Goal: Transaction & Acquisition: Purchase product/service

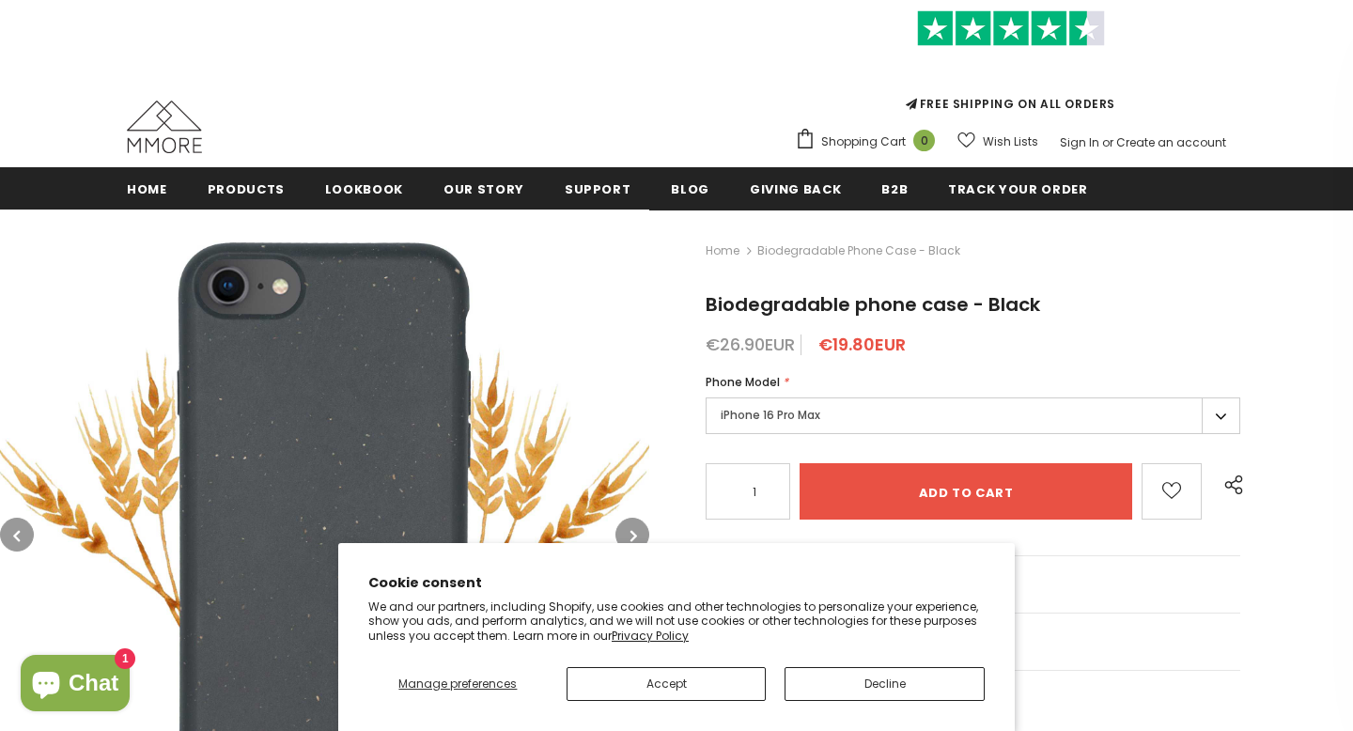
scroll to position [244, 0]
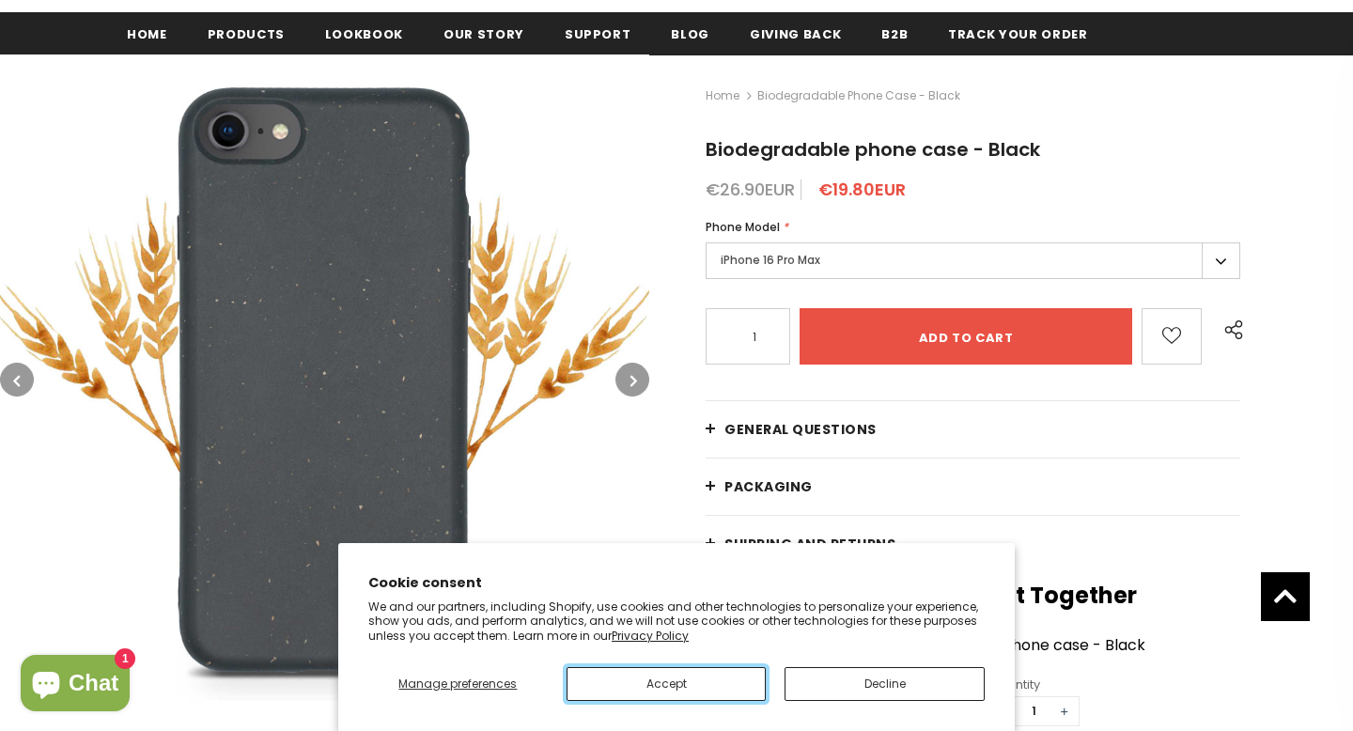
click at [693, 681] on button "Accept" at bounding box center [666, 684] width 200 height 34
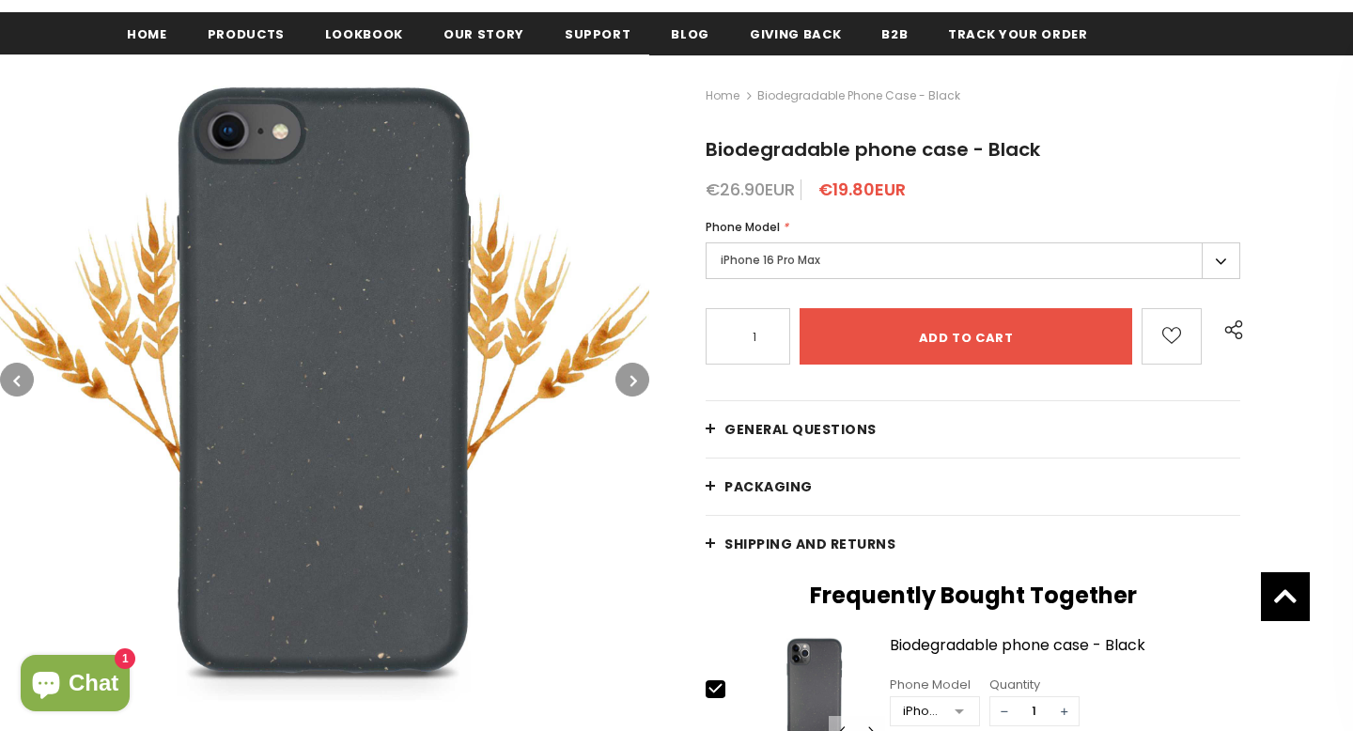
click at [857, 258] on label "iPhone 16 Pro Max" at bounding box center [973, 260] width 535 height 37
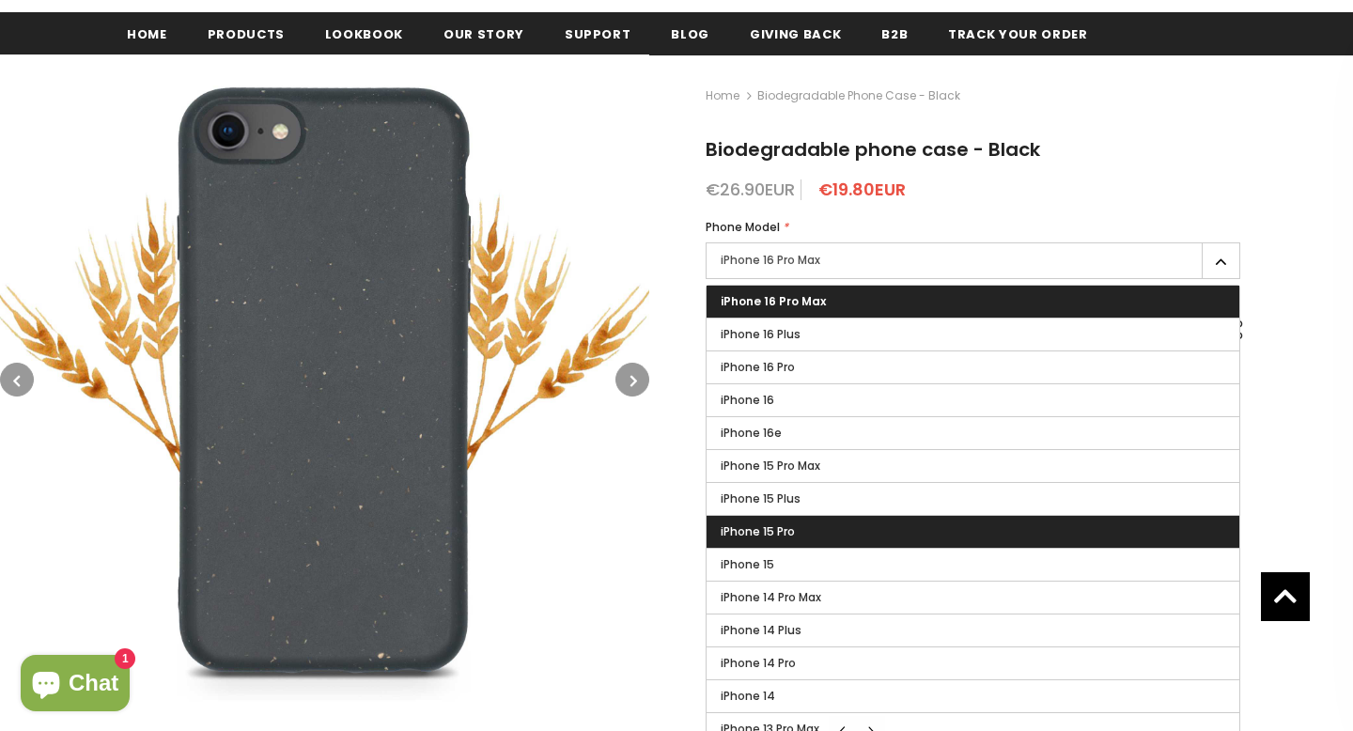
click at [807, 531] on label "iPhone 15 Pro" at bounding box center [972, 532] width 533 height 32
click at [0, 0] on input "iPhone 15 Pro" at bounding box center [0, 0] width 0 height 0
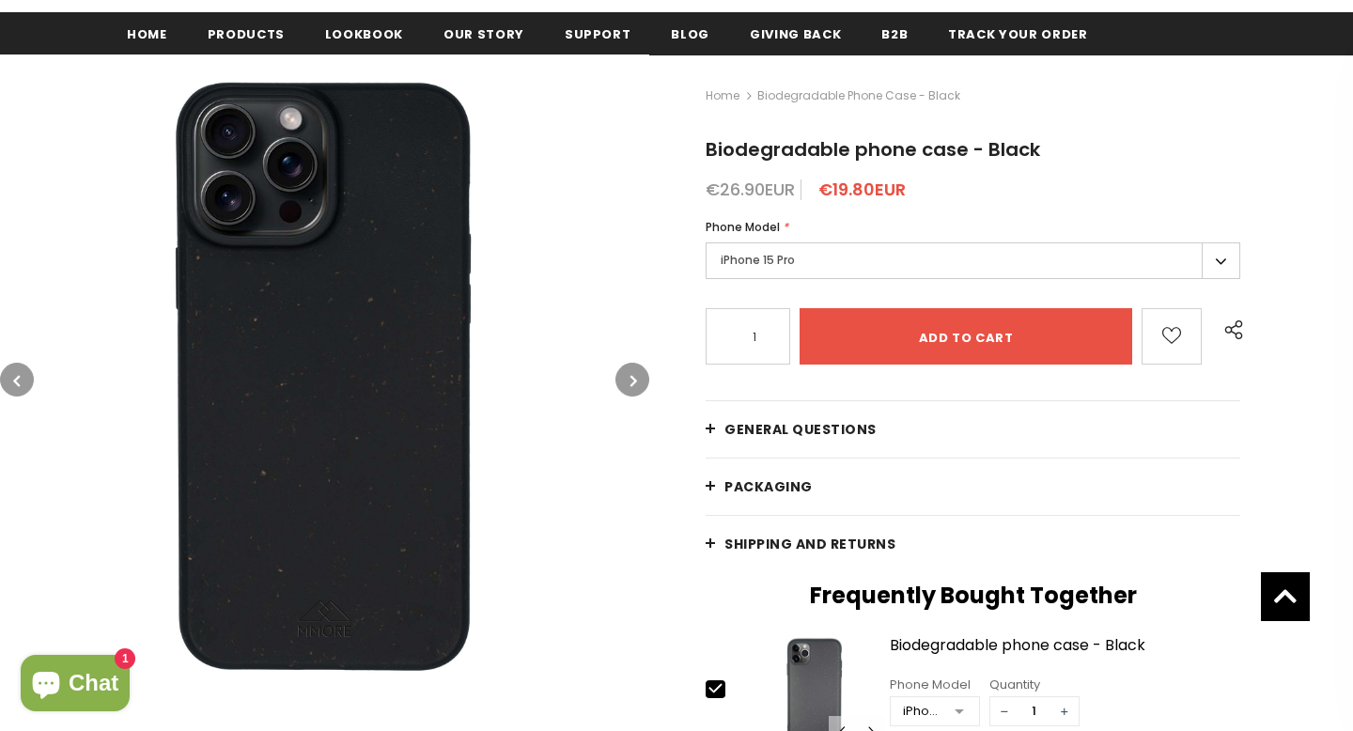
click at [628, 374] on button "button" at bounding box center [632, 380] width 34 height 34
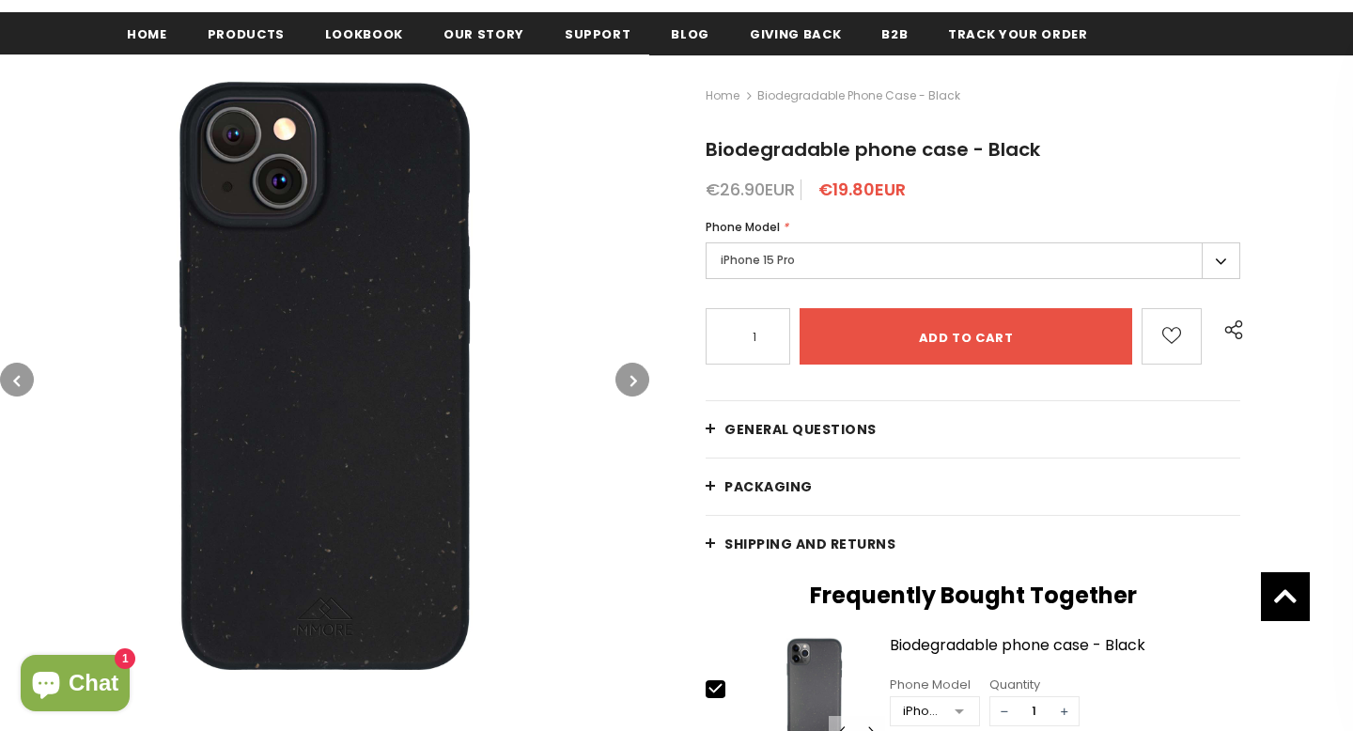
click at [628, 374] on button "button" at bounding box center [632, 380] width 34 height 34
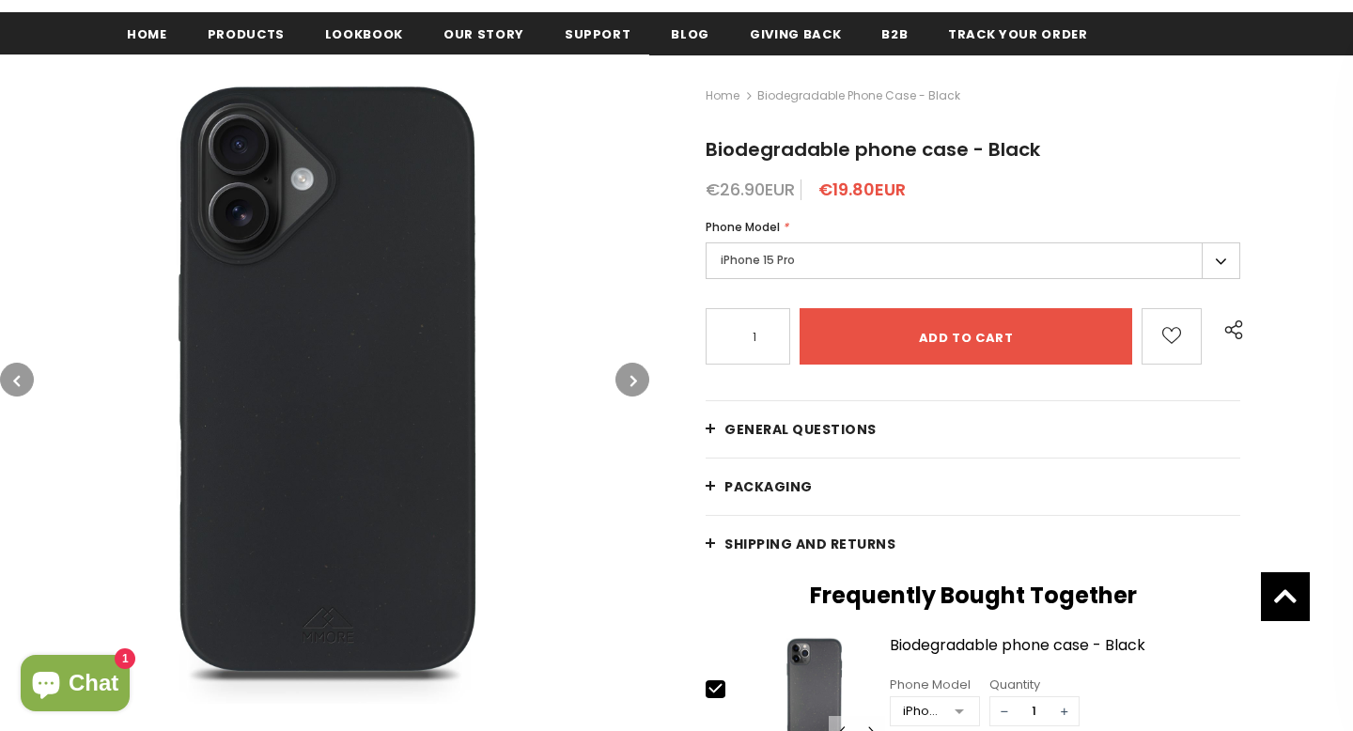
click at [628, 374] on button "button" at bounding box center [632, 380] width 34 height 34
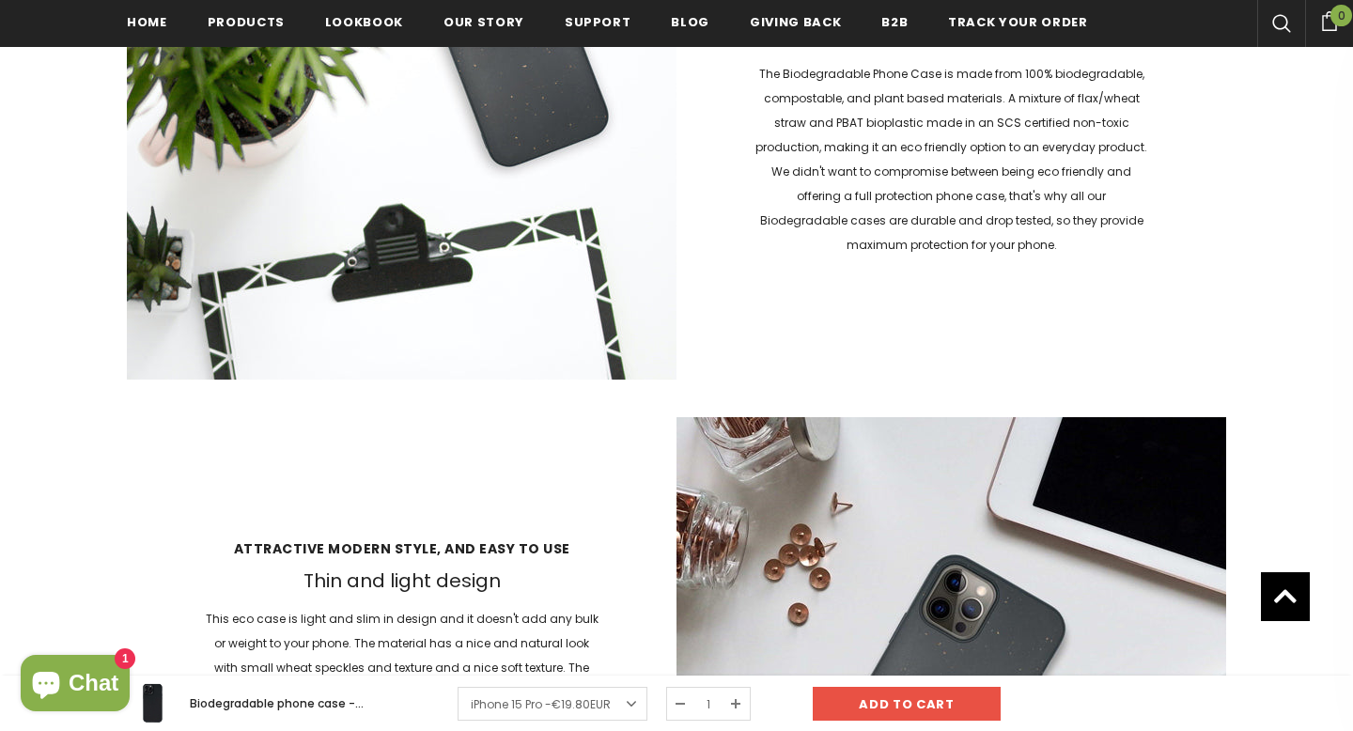
scroll to position [2416, 0]
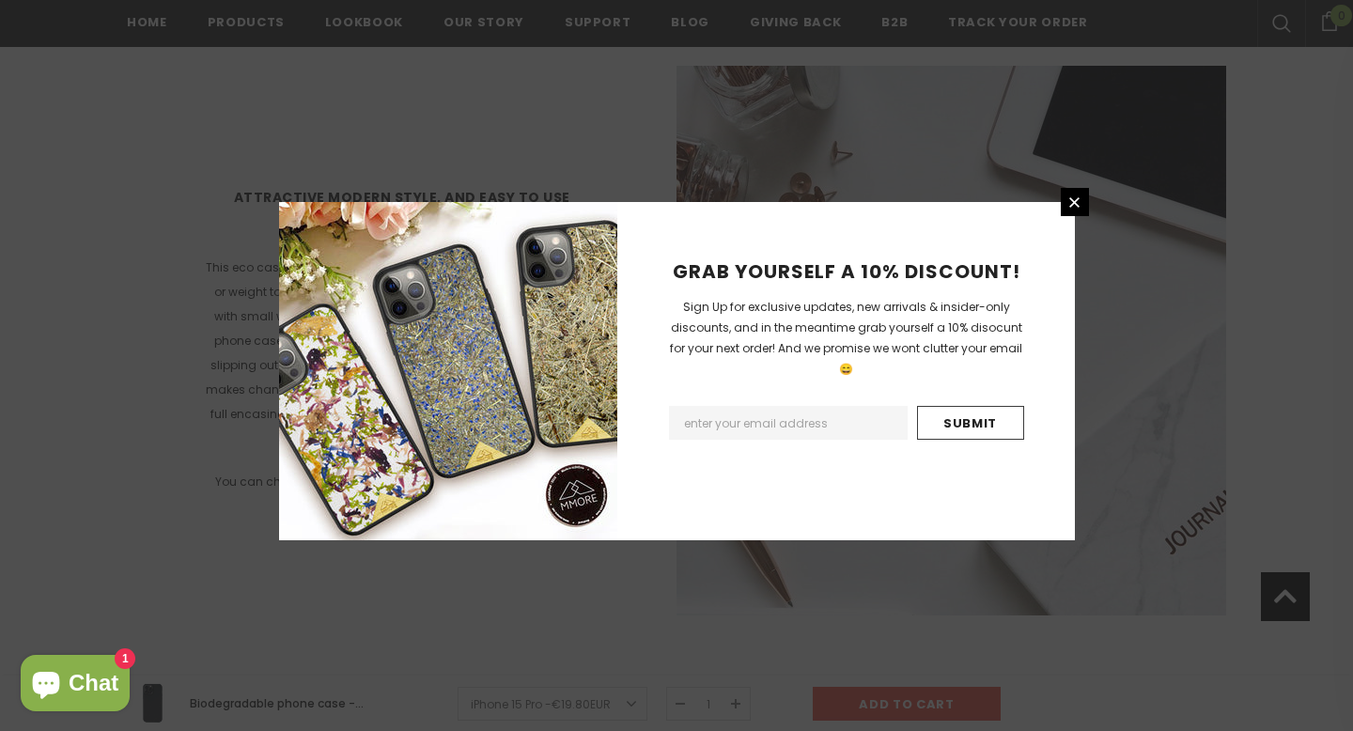
click at [1072, 183] on div "GRAB YOURSELF A 10% DISCOUNT! Sign Up for exclusive updates, new arrivals & ins…" at bounding box center [676, 365] width 1353 height 731
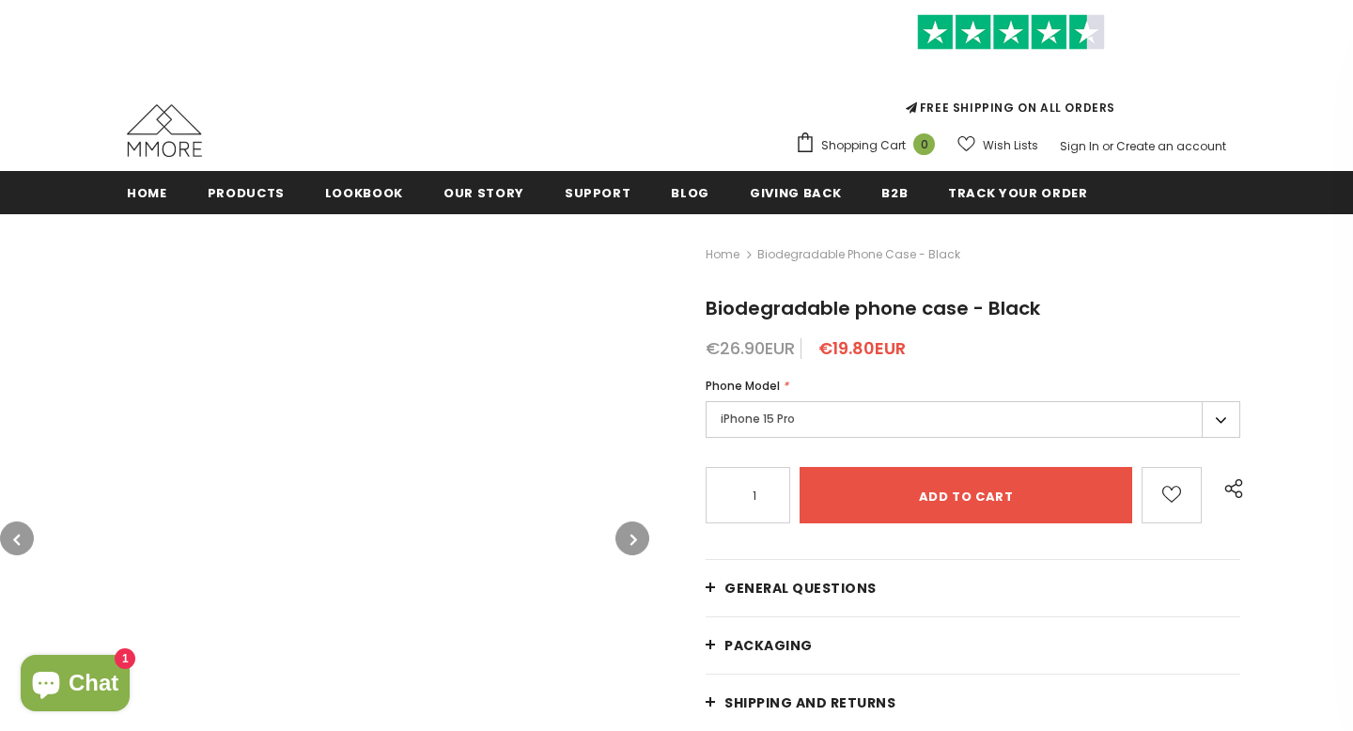
scroll to position [91, 0]
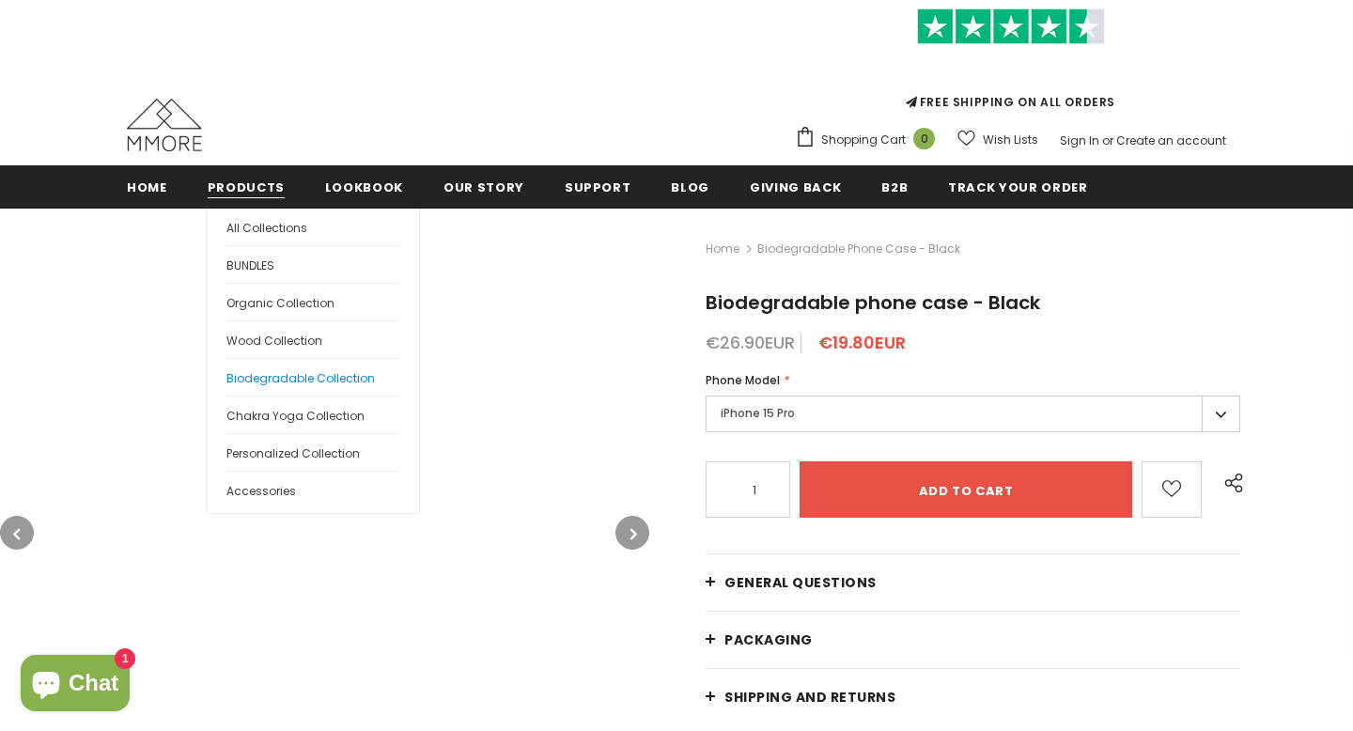
click at [269, 384] on span "Biodegradable Collection" at bounding box center [300, 378] width 148 height 16
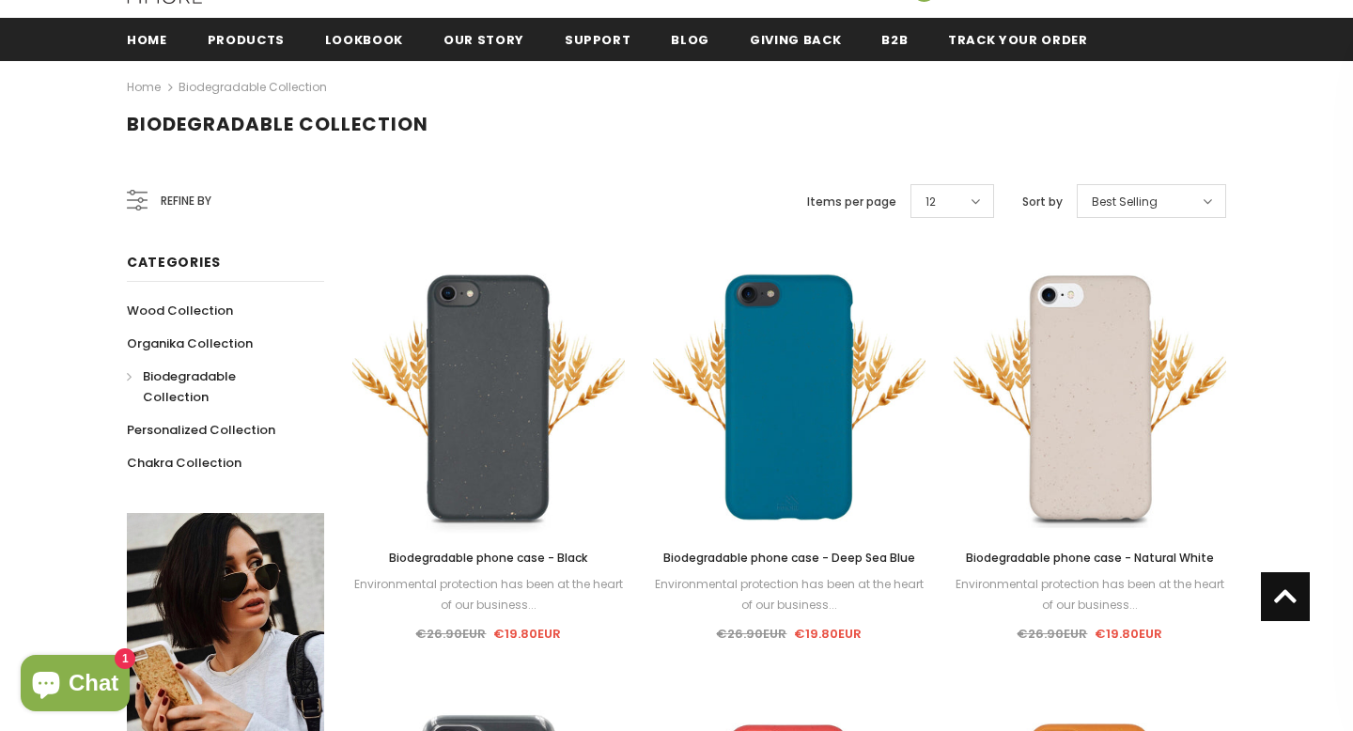
scroll to position [101, 0]
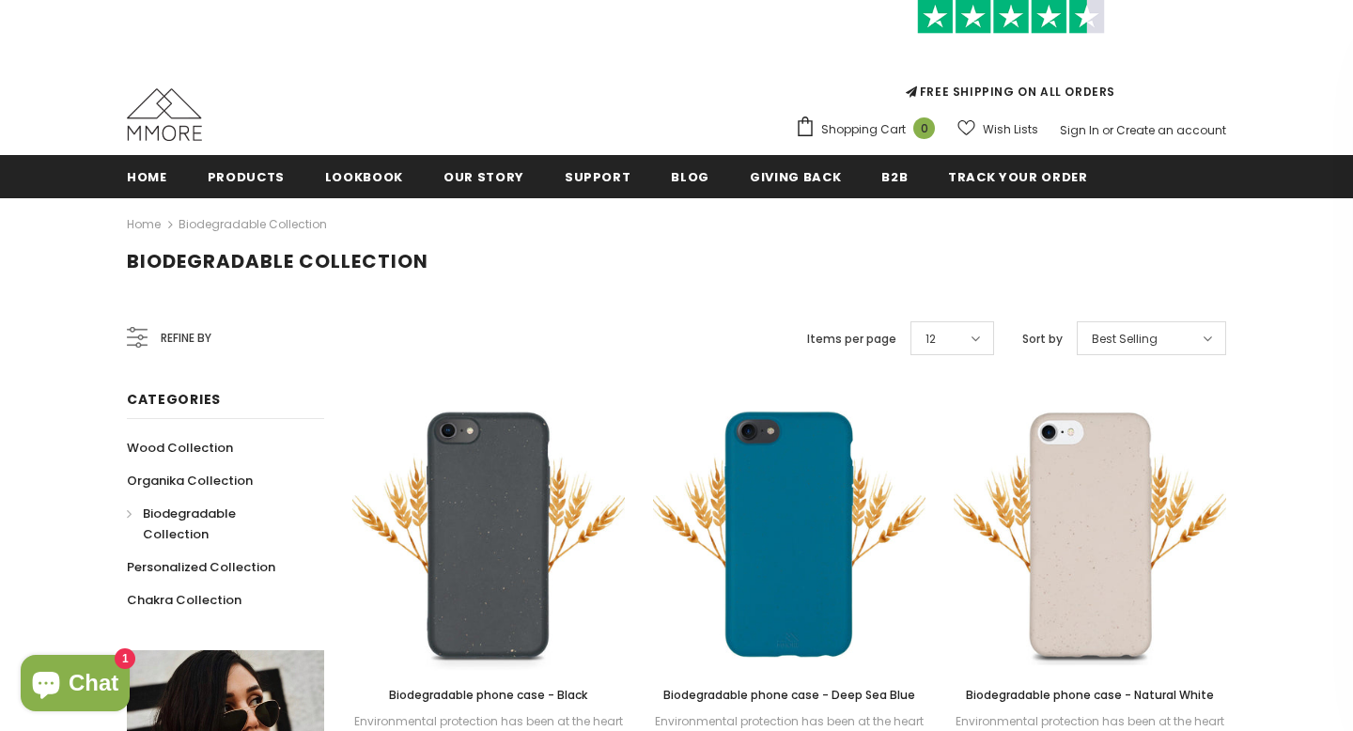
click at [178, 334] on span "Refine by" at bounding box center [186, 338] width 51 height 21
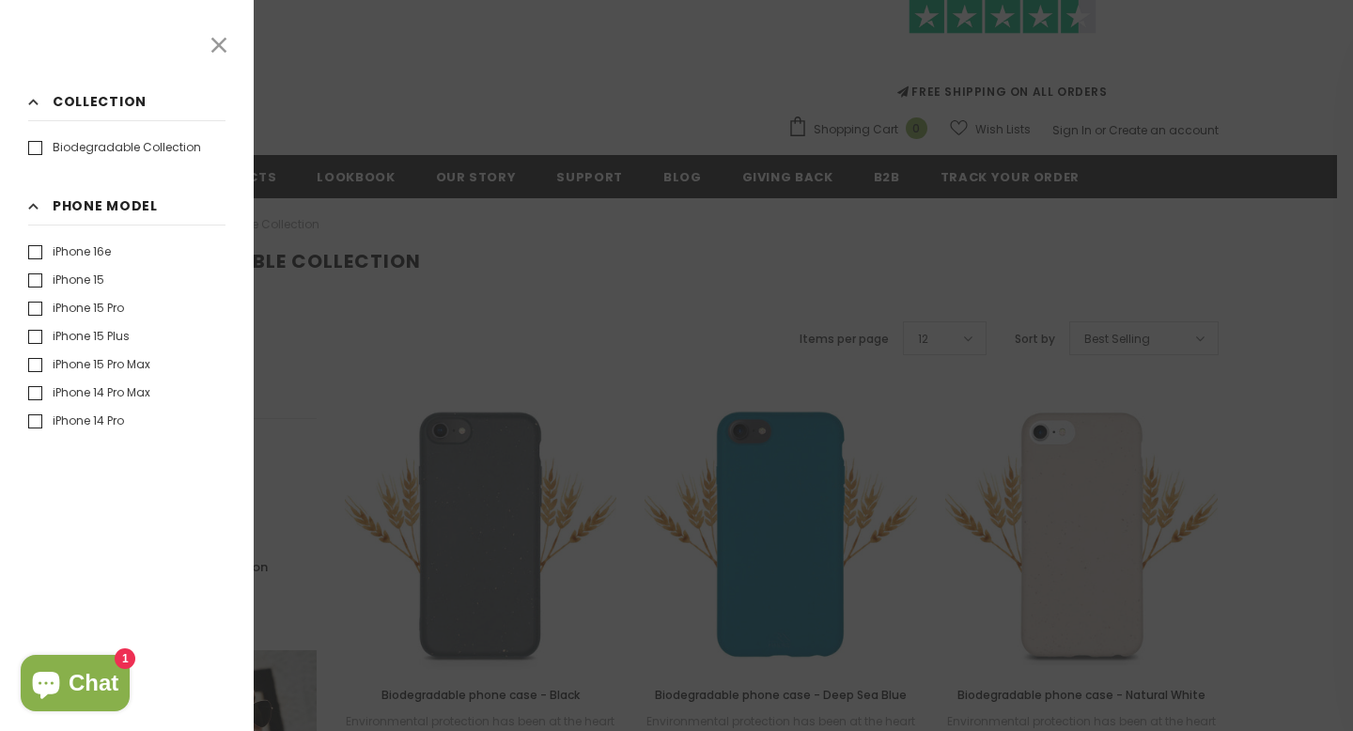
click at [109, 310] on label "iPhone 15 Pro" at bounding box center [76, 308] width 96 height 19
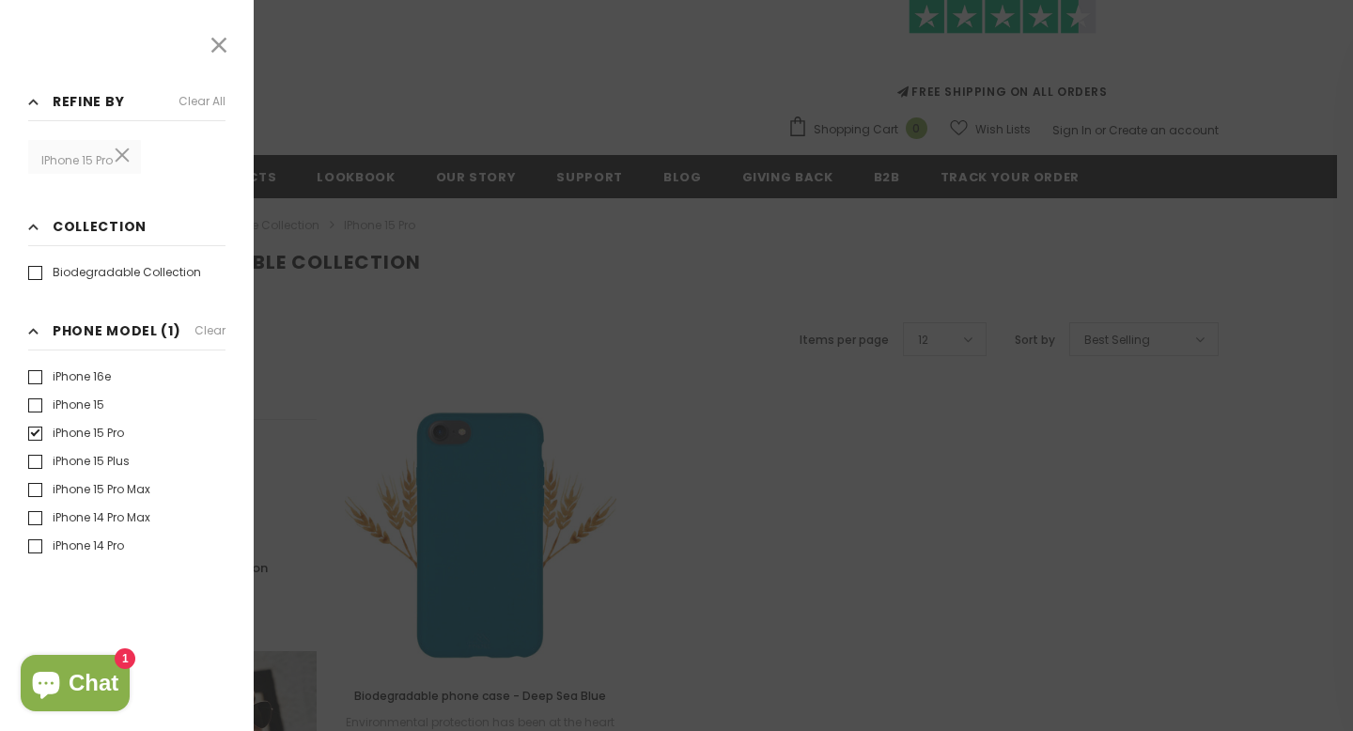
click at [224, 38] on icon at bounding box center [219, 45] width 24 height 24
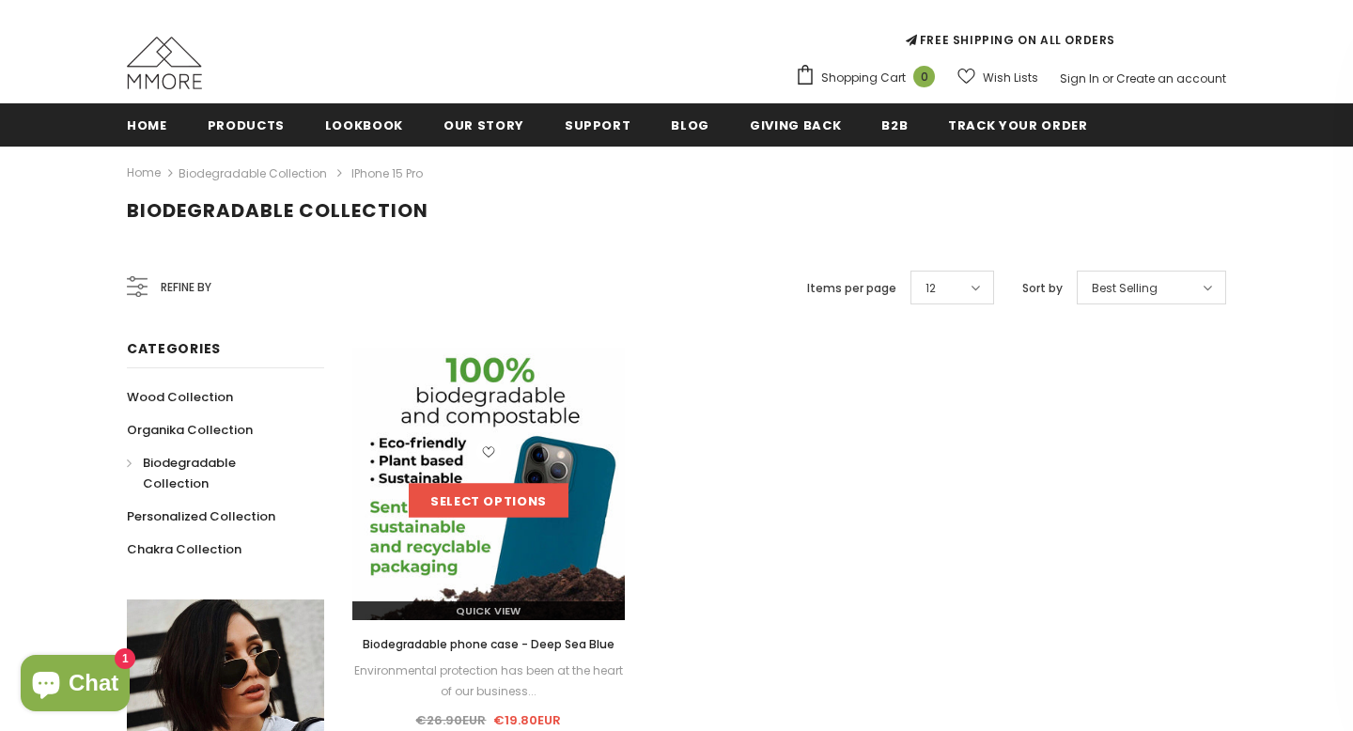
scroll to position [219, 0]
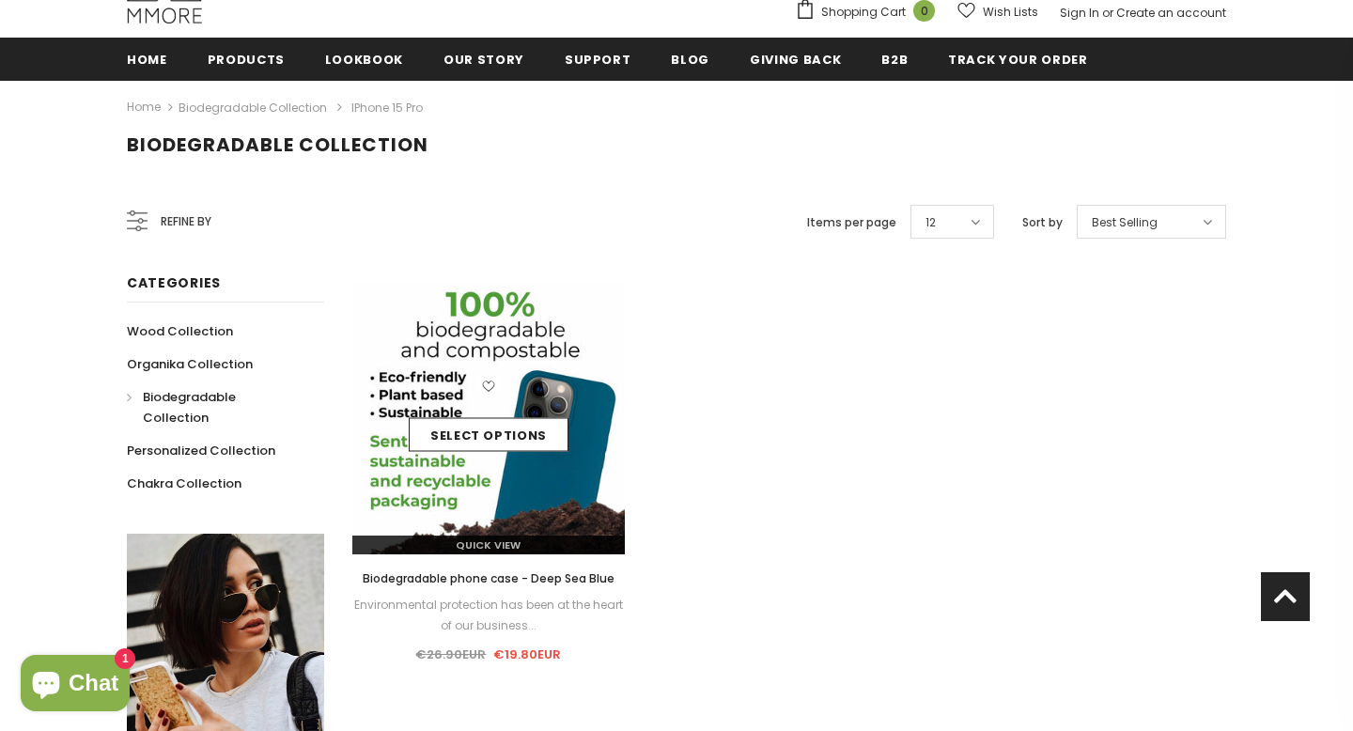
click at [532, 497] on img at bounding box center [488, 418] width 272 height 272
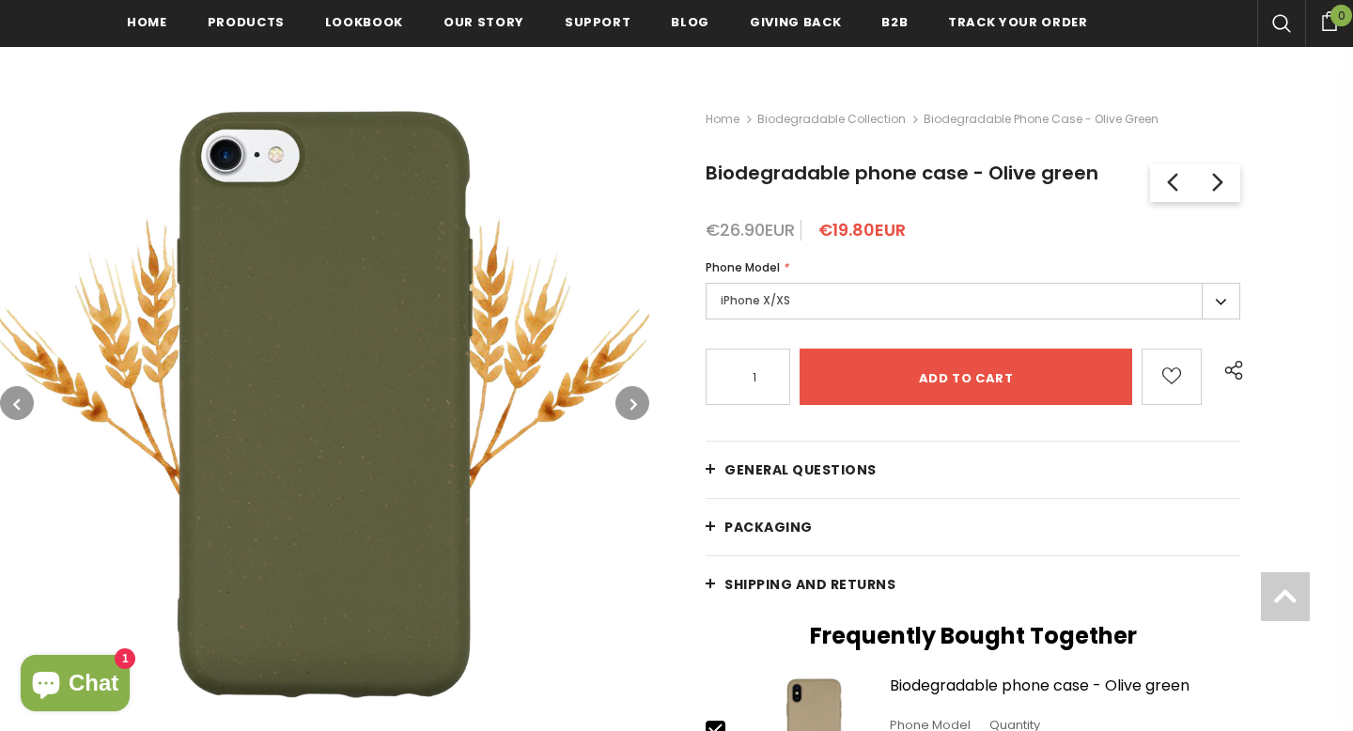
scroll to position [266, 0]
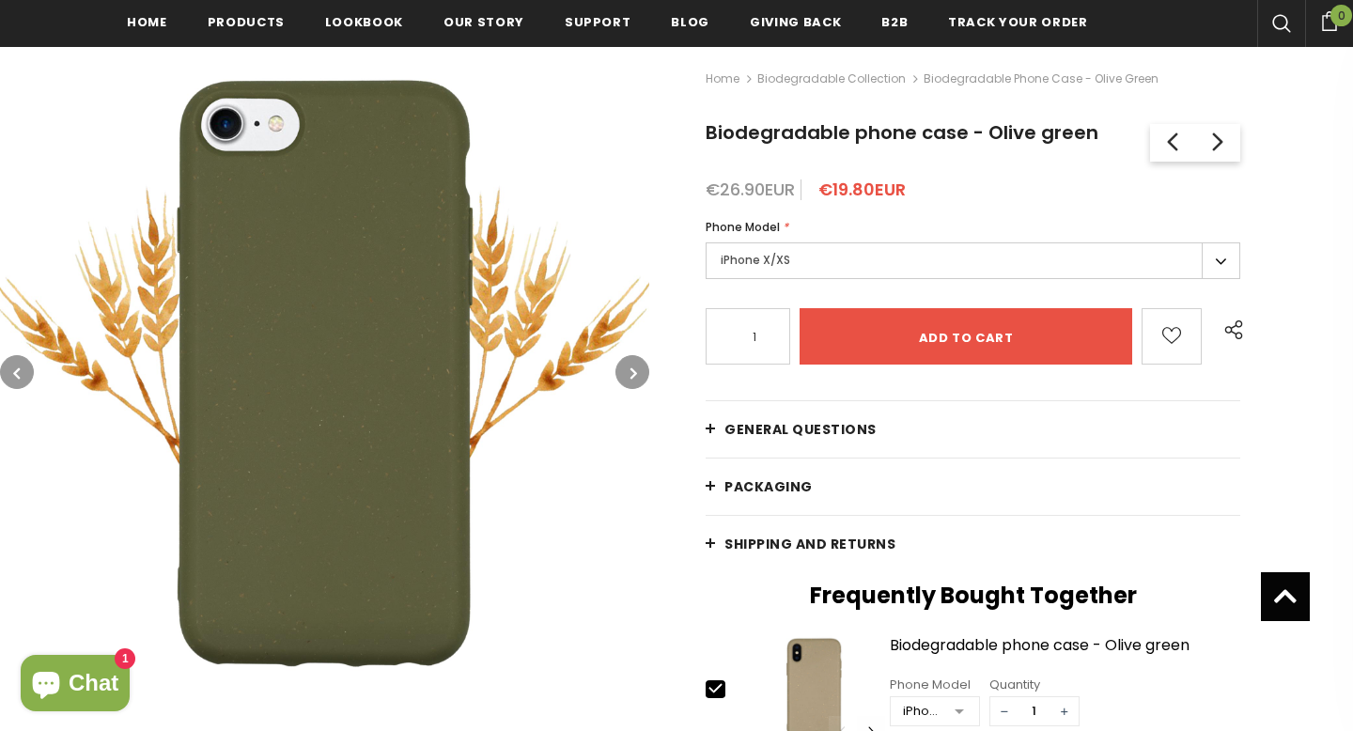
click at [776, 283] on div "iPhone X/XS iPhone 15 Pro Max iPhone 15 Plus iPhone 15 Pro iPhone 15 iPhone 13 …" at bounding box center [973, 263] width 535 height 42
click at [776, 271] on label "iPhone X/XS" at bounding box center [973, 260] width 535 height 37
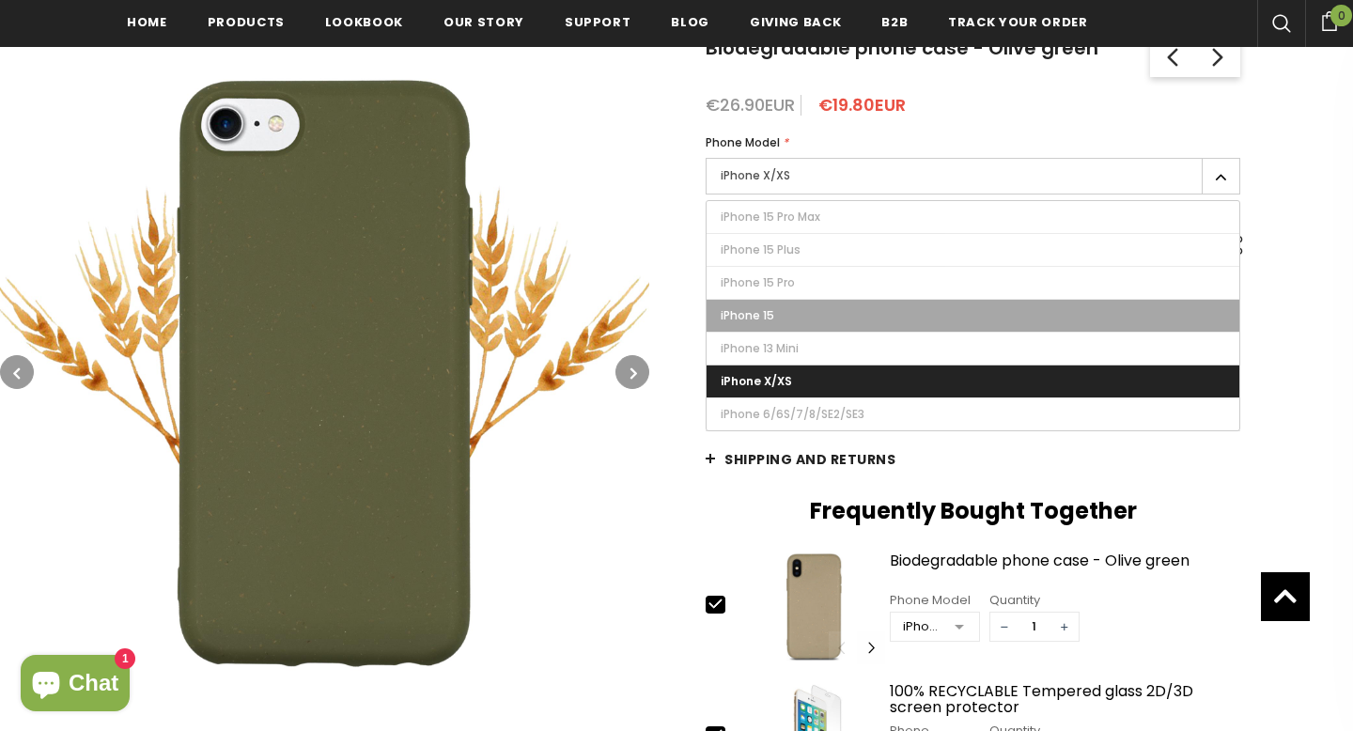
scroll to position [383, 0]
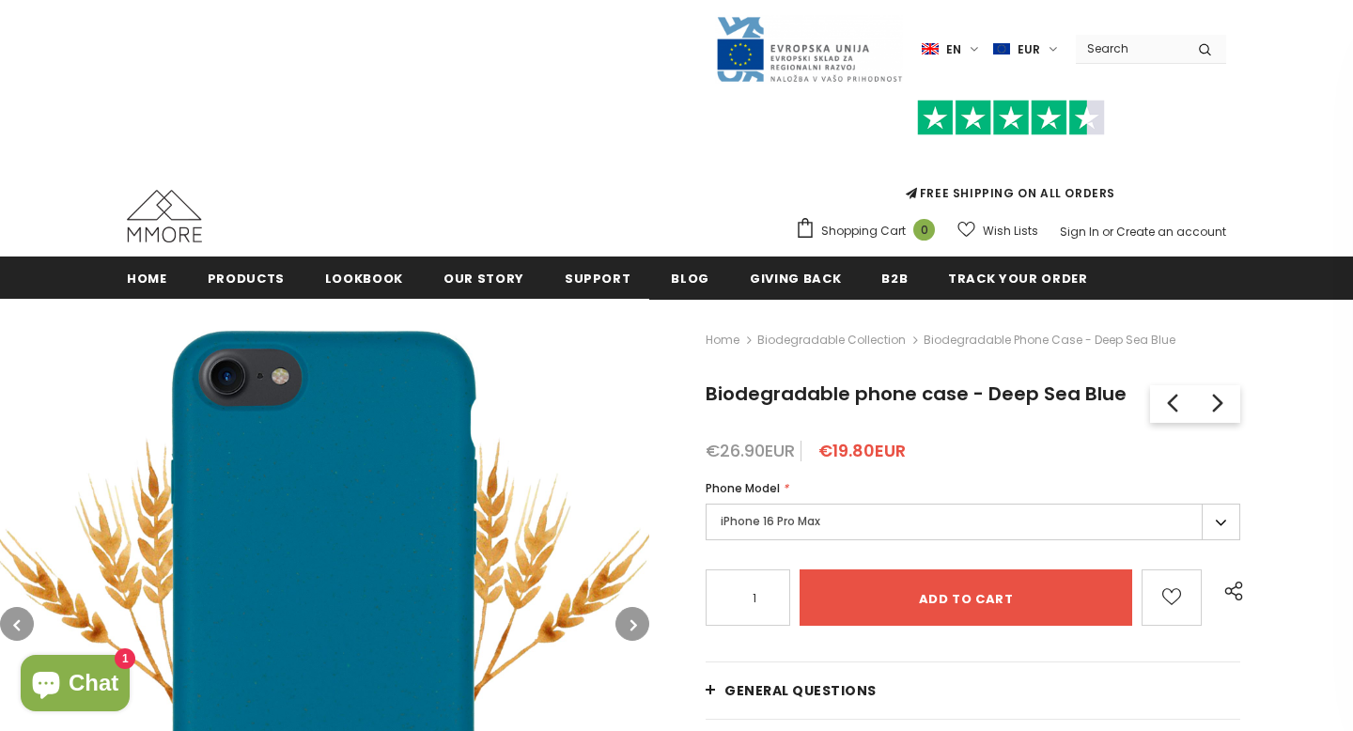
scroll to position [88, 0]
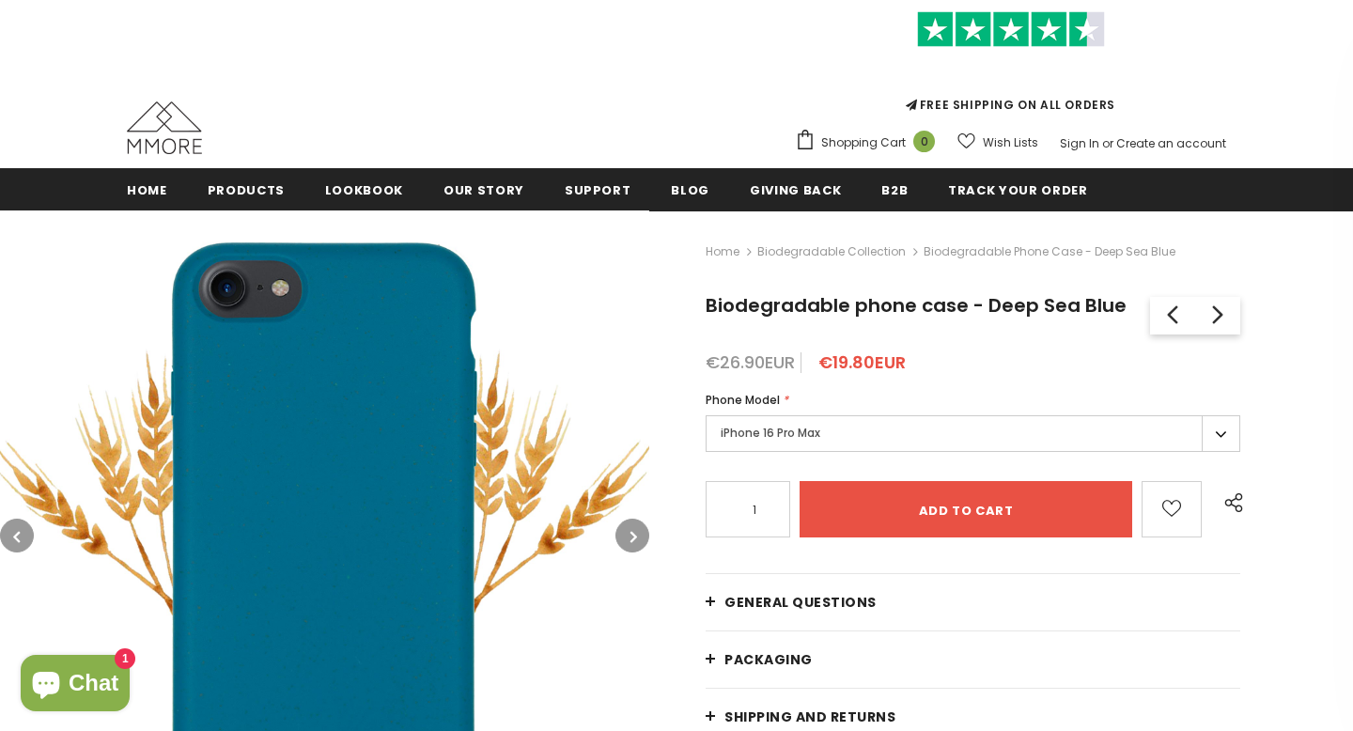
click at [779, 427] on label "iPhone 16 Pro Max" at bounding box center [973, 433] width 535 height 37
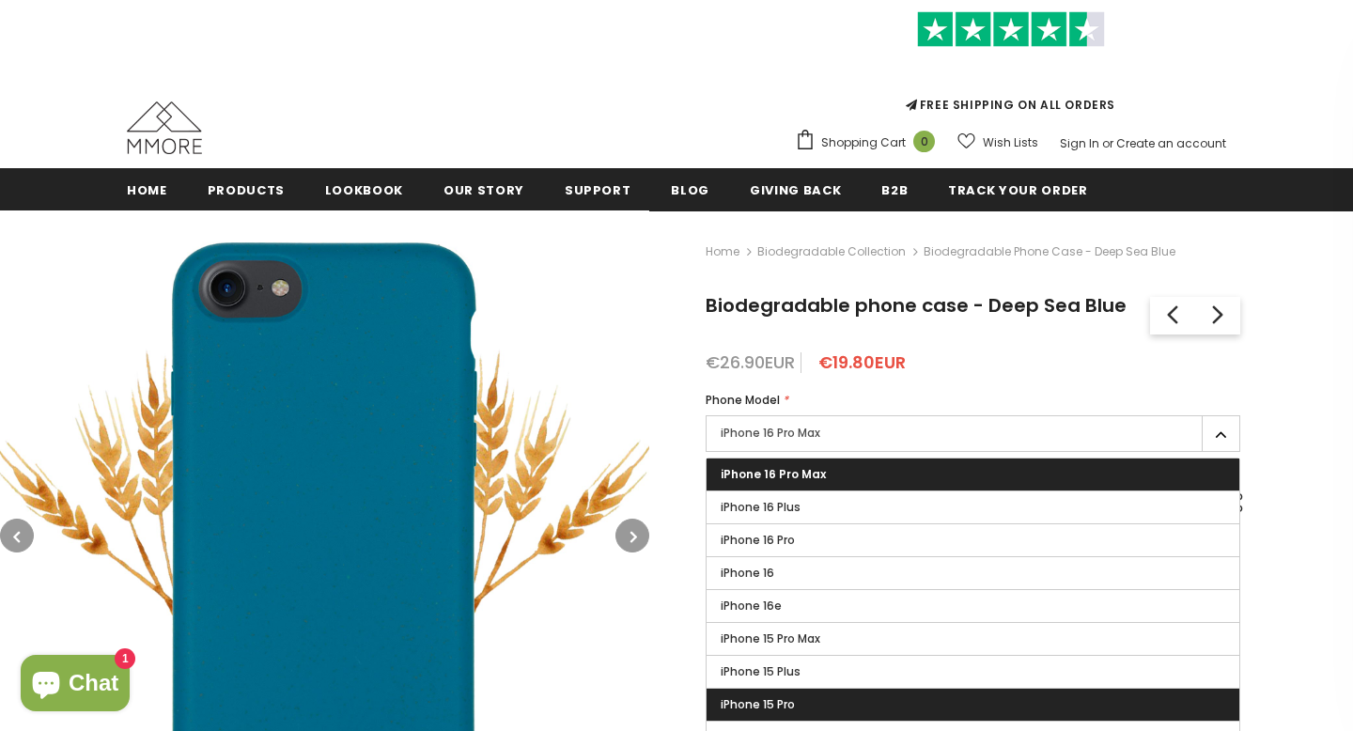
click at [799, 703] on label "iPhone 15 Pro" at bounding box center [972, 705] width 533 height 32
click at [0, 0] on input "iPhone 15 Pro" at bounding box center [0, 0] width 0 height 0
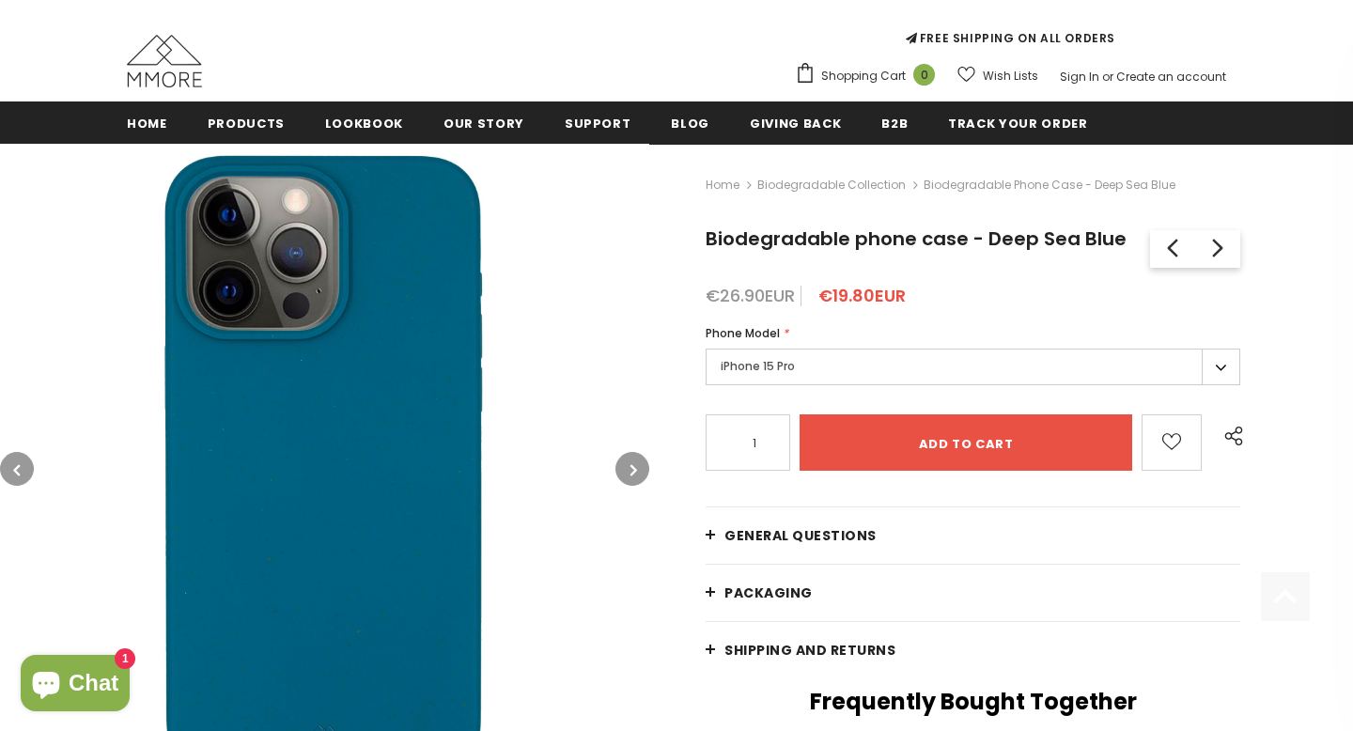
scroll to position [268, 0]
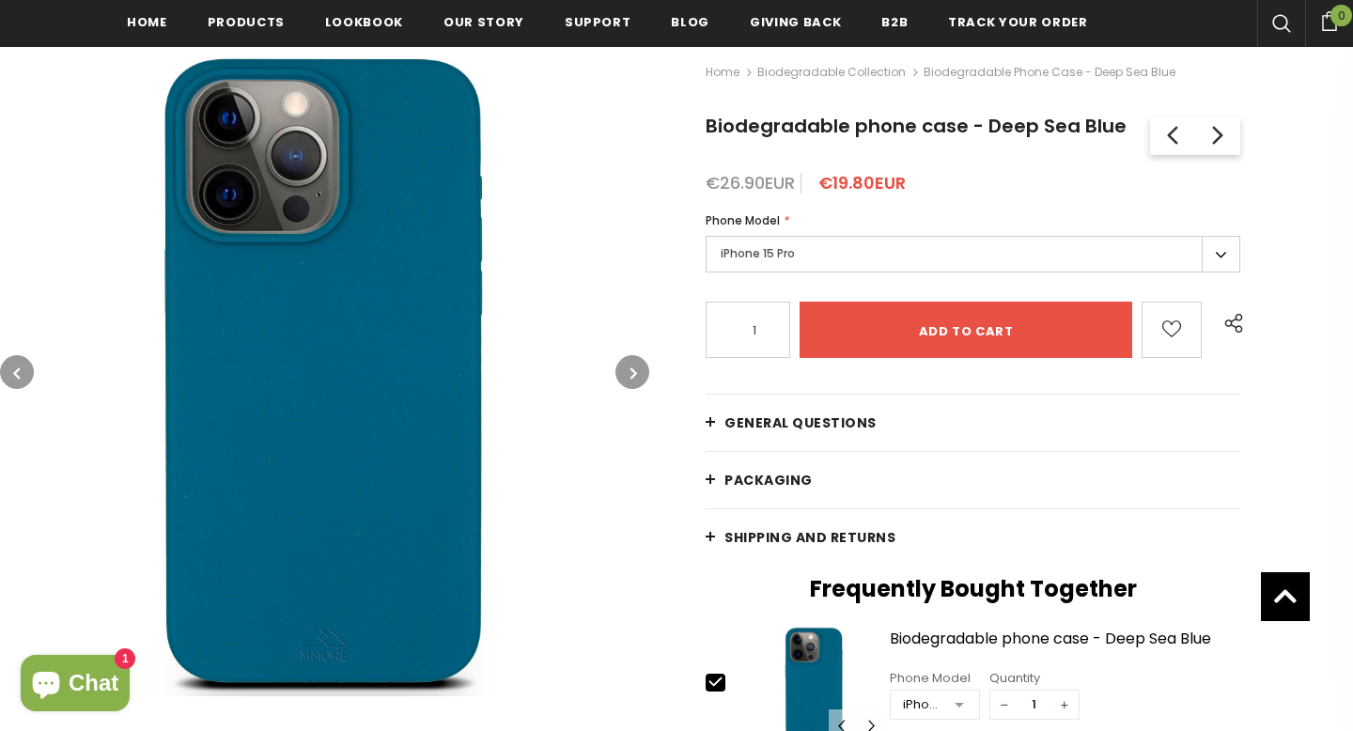
click at [628, 370] on button "button" at bounding box center [632, 372] width 34 height 34
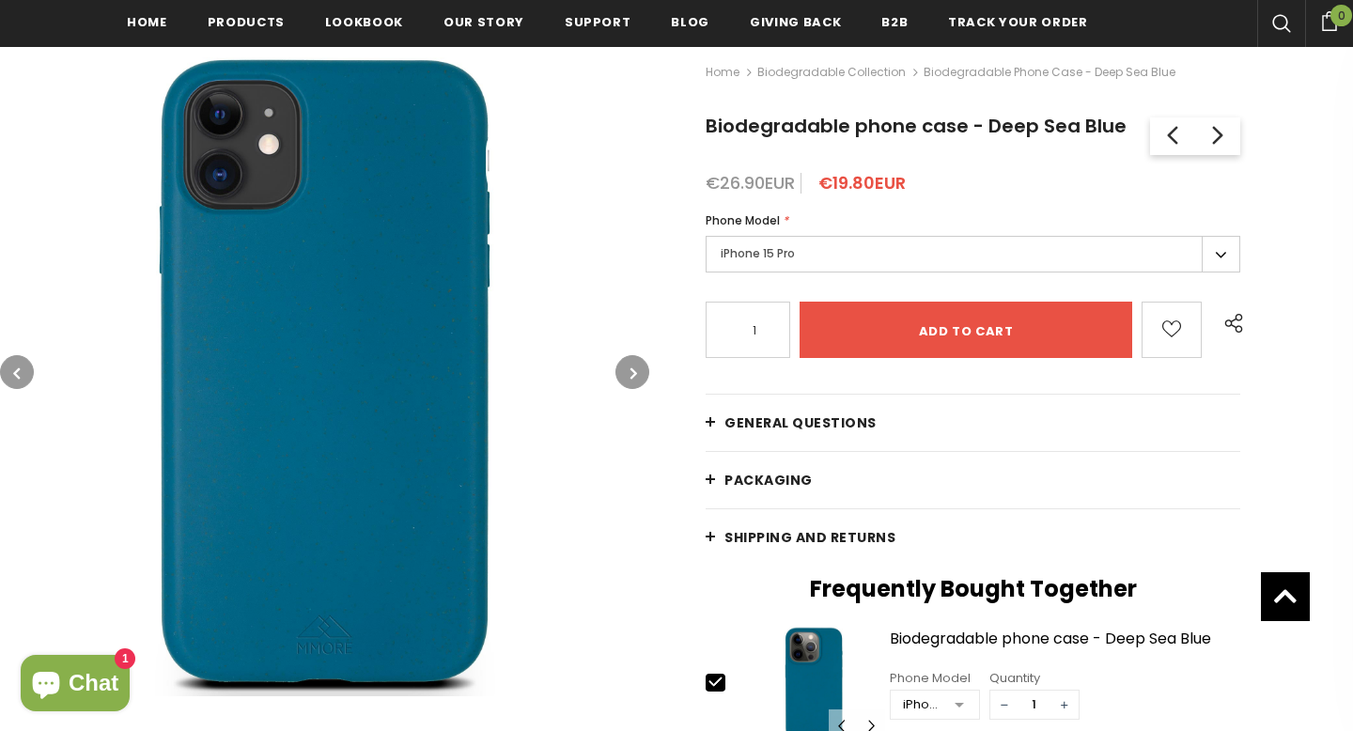
click at [628, 370] on button "button" at bounding box center [632, 372] width 34 height 34
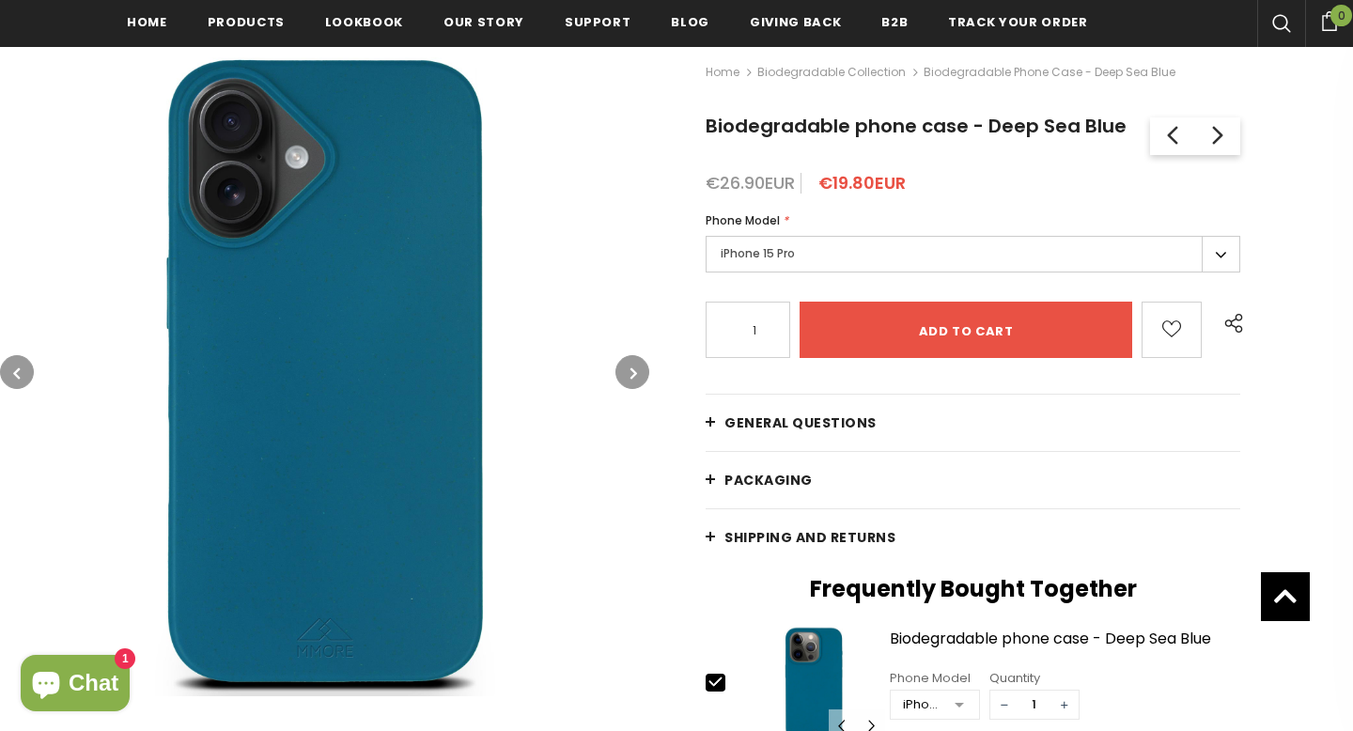
click at [628, 370] on button "button" at bounding box center [632, 372] width 34 height 34
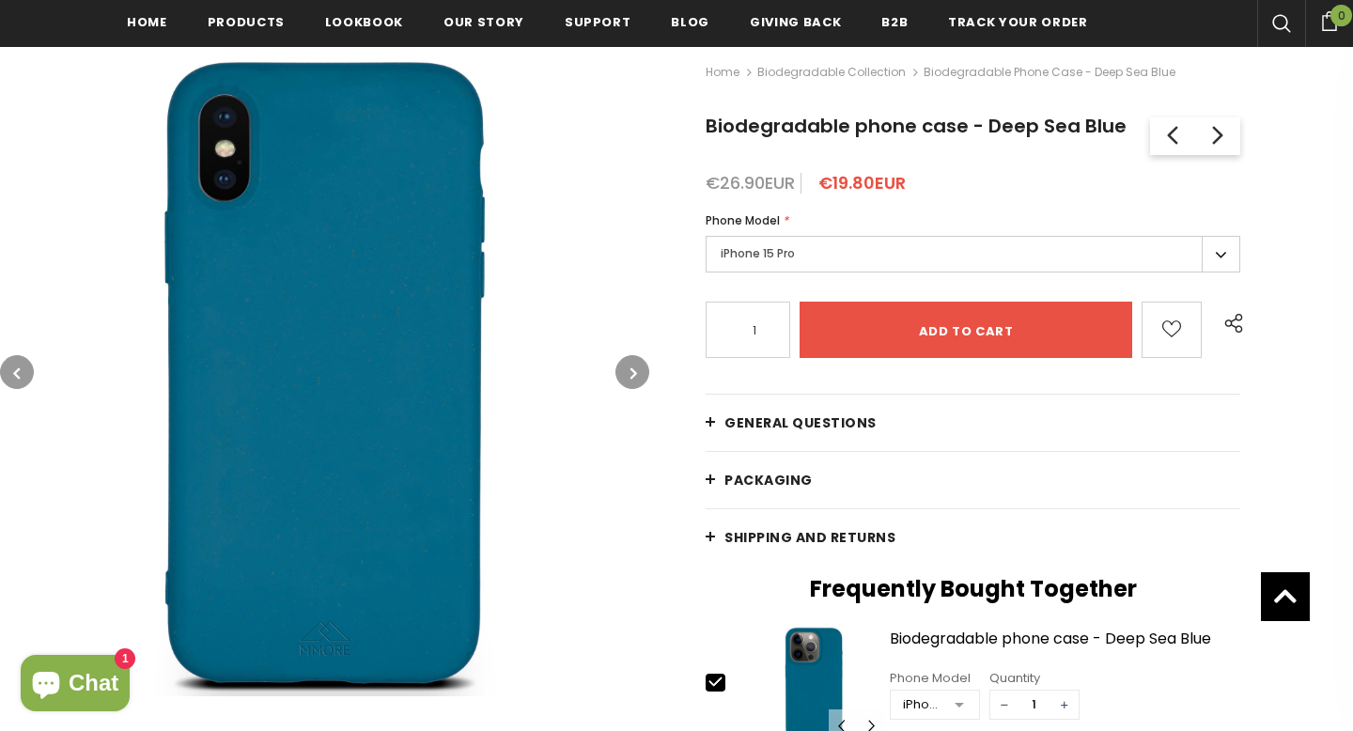
click at [628, 370] on button "button" at bounding box center [632, 372] width 34 height 34
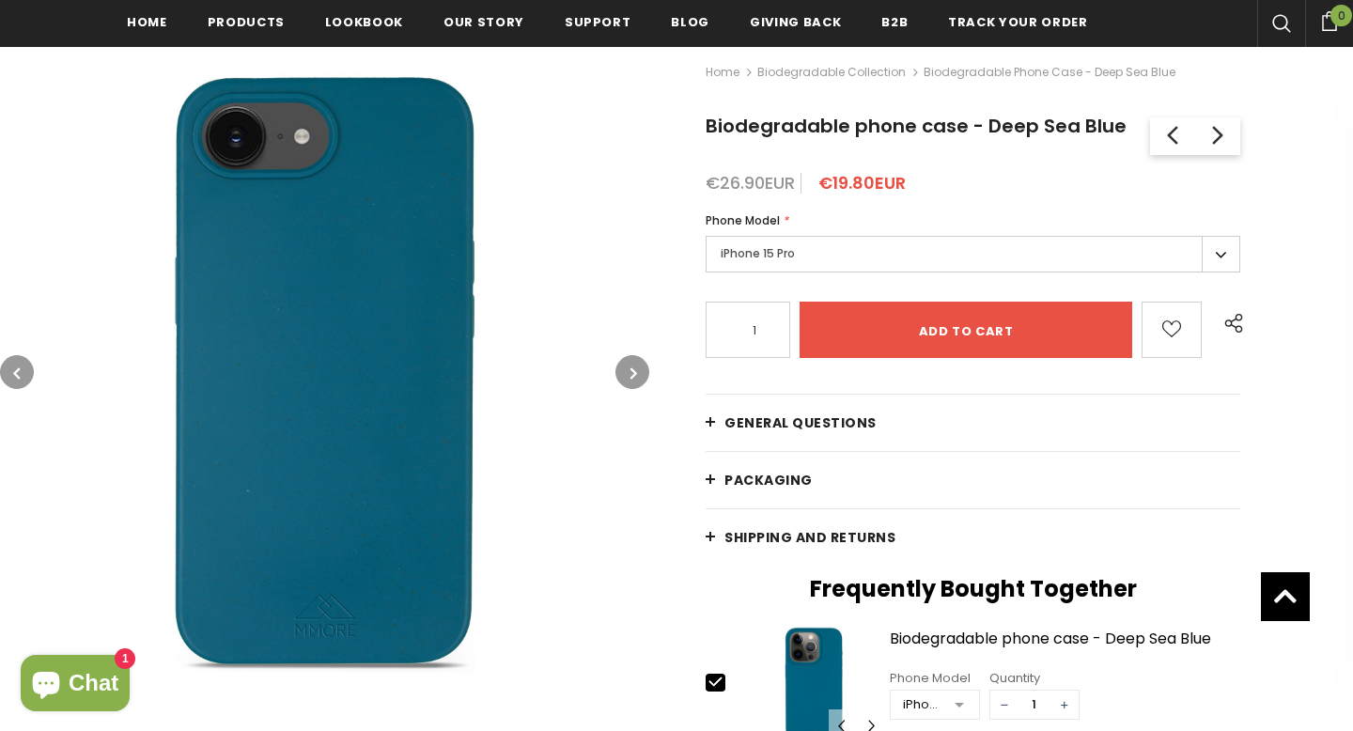
click at [628, 370] on button "button" at bounding box center [632, 372] width 34 height 34
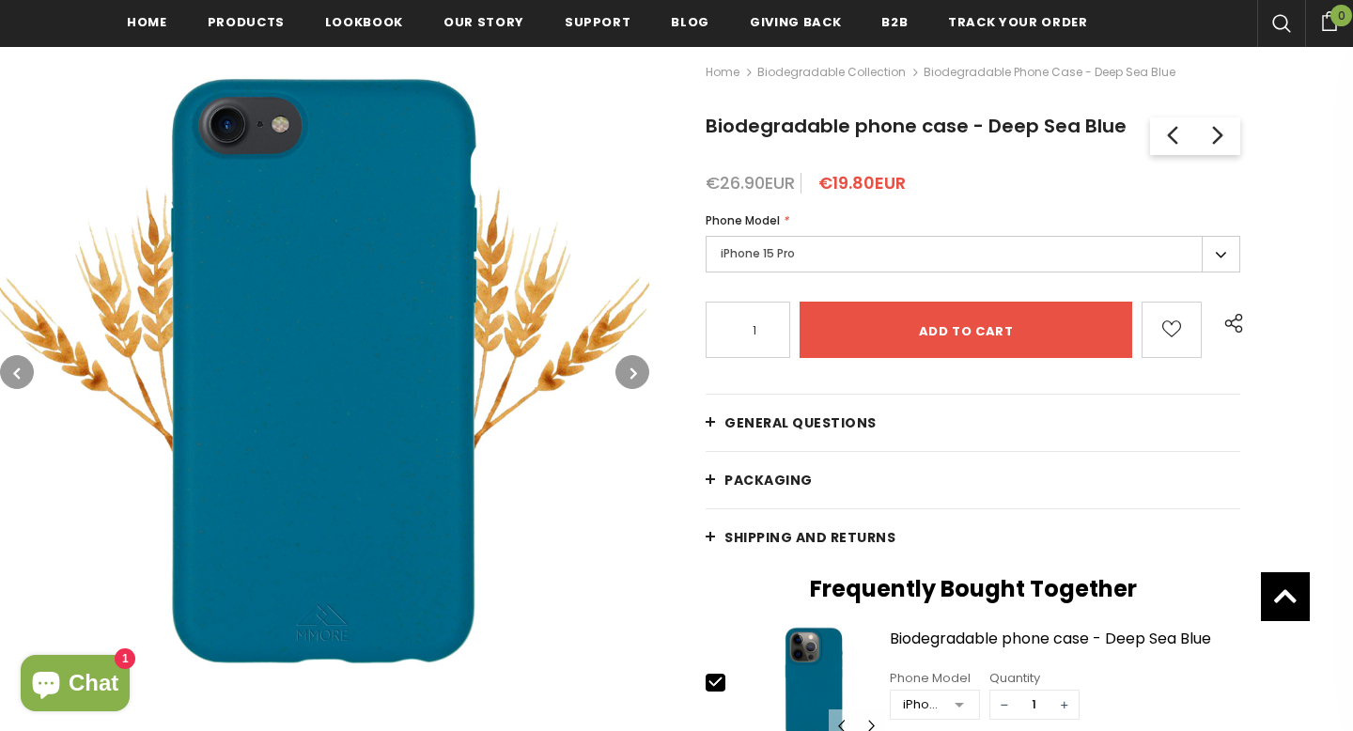
click at [628, 370] on button "button" at bounding box center [632, 372] width 34 height 34
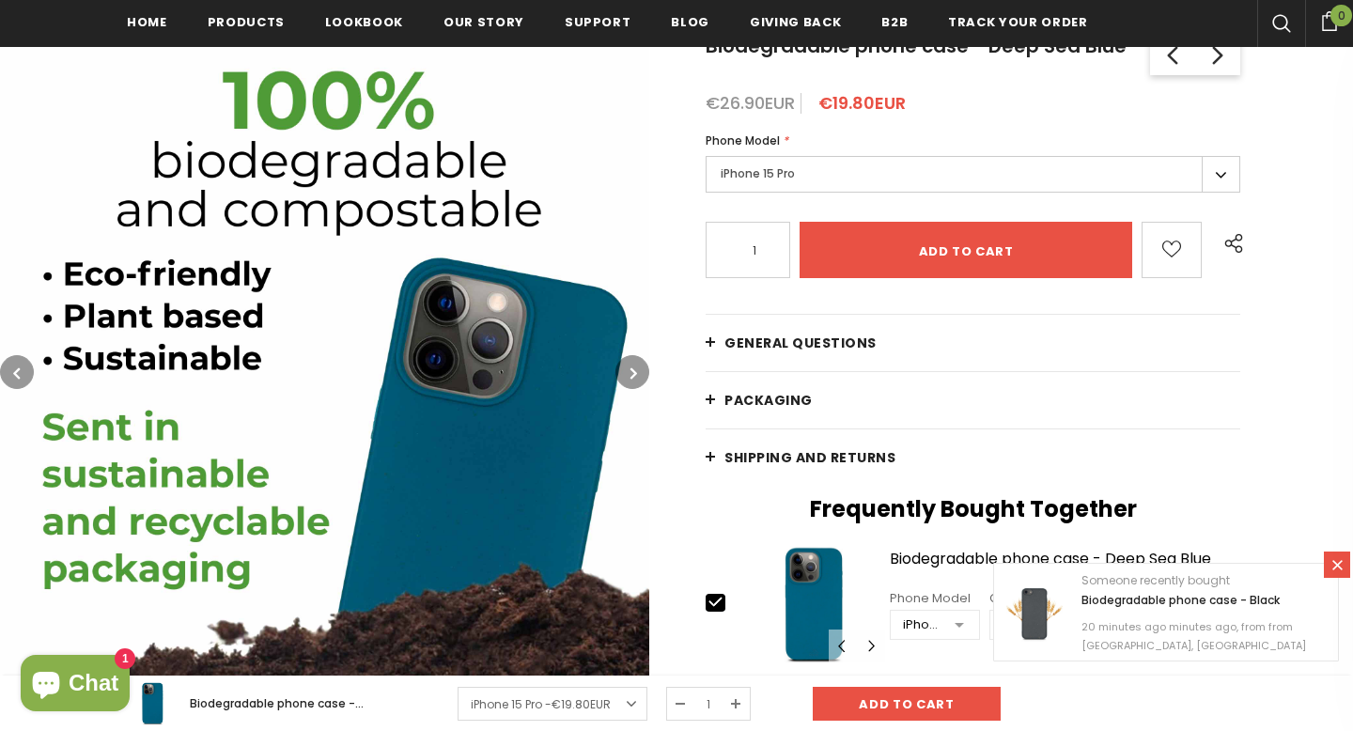
scroll to position [0, 0]
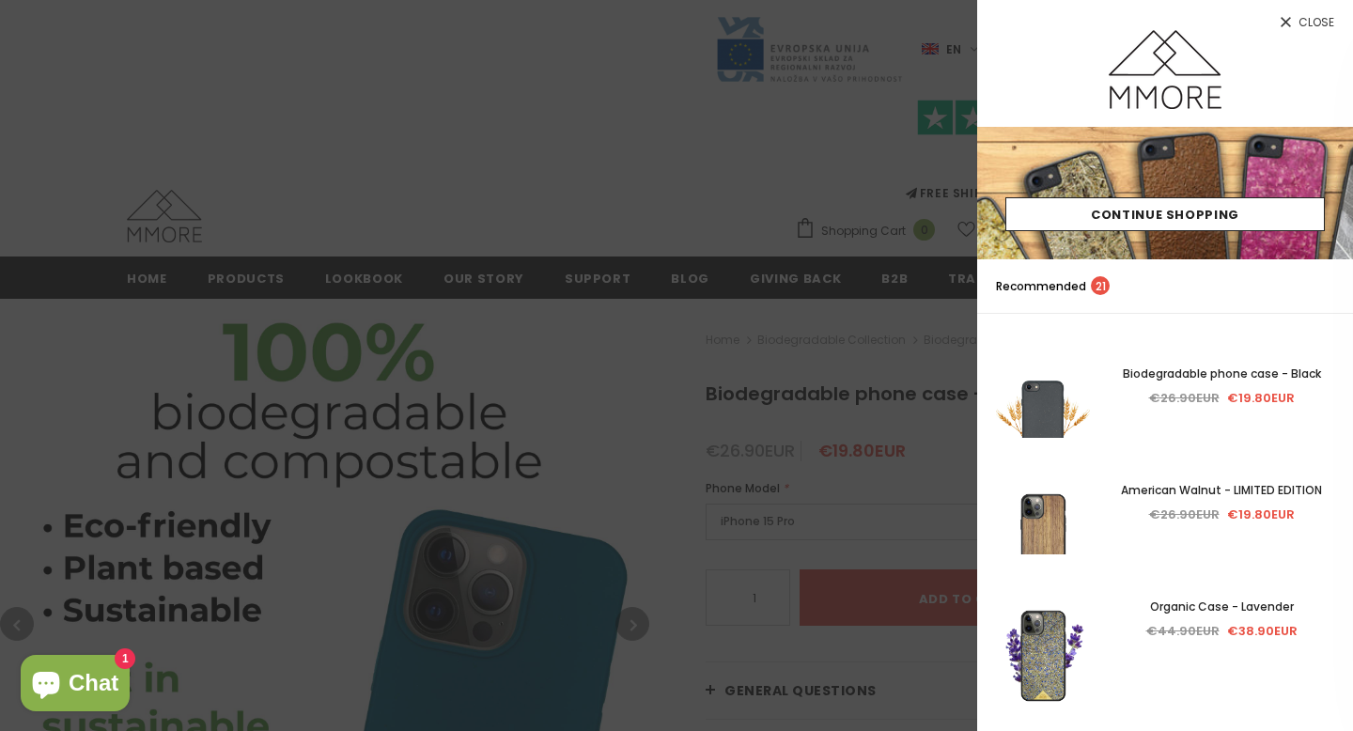
click at [1287, 23] on icon at bounding box center [1286, 22] width 16 height 16
